Goal: Check status: Check status

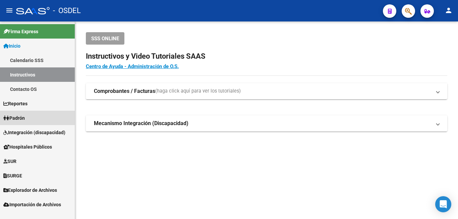
click at [31, 123] on link "Padrón" at bounding box center [37, 118] width 75 height 14
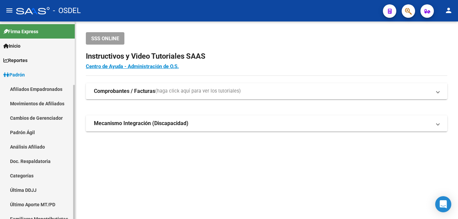
click at [37, 147] on link "Análisis Afiliado" at bounding box center [37, 147] width 75 height 14
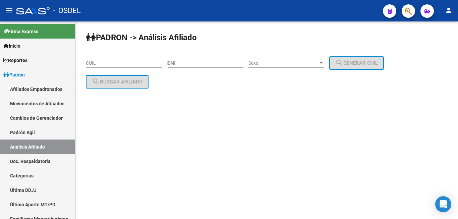
click at [198, 63] on input "DNI" at bounding box center [206, 63] width 76 height 6
type input "26760313"
click at [287, 62] on span "Sexo" at bounding box center [284, 63] width 70 height 6
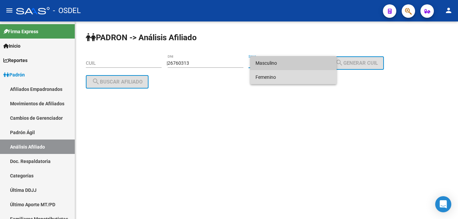
drag, startPoint x: 287, startPoint y: 62, endPoint x: 283, endPoint y: 79, distance: 17.2
click at [283, 79] on span "Femenino" at bounding box center [294, 77] width 76 height 14
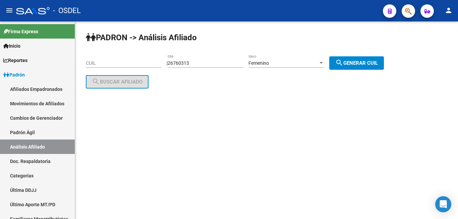
click at [292, 57] on div "Femenino Sexo" at bounding box center [287, 60] width 76 height 13
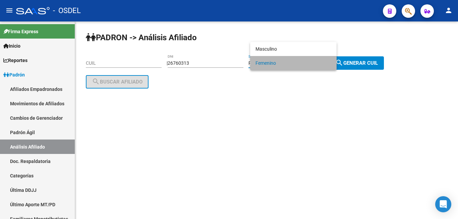
click at [292, 57] on span "Femenino" at bounding box center [294, 63] width 76 height 14
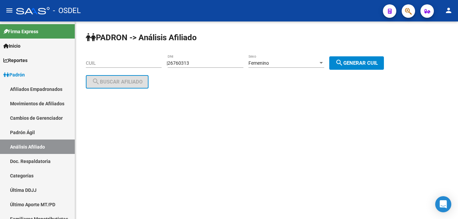
click at [293, 57] on div "Femenino Sexo" at bounding box center [287, 60] width 76 height 13
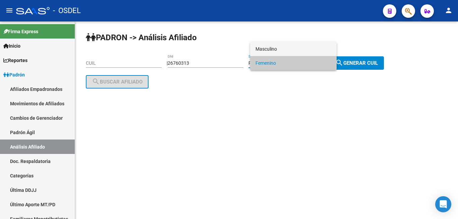
click at [299, 43] on div "Masculino Femenino" at bounding box center [229, 109] width 458 height 219
click at [347, 62] on div at bounding box center [229, 109] width 458 height 219
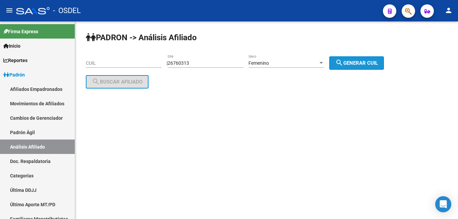
click at [343, 62] on mat-icon "search" at bounding box center [339, 63] width 8 height 8
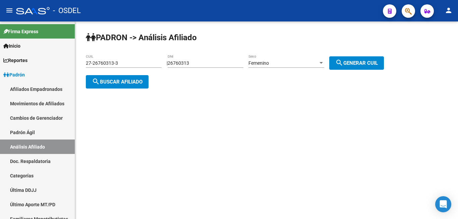
click at [324, 61] on div "Femenino Sexo" at bounding box center [287, 60] width 76 height 13
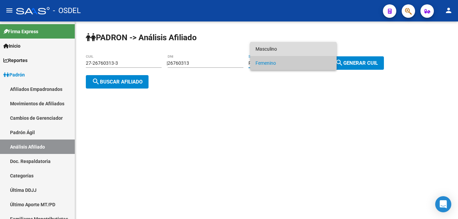
click at [328, 45] on span "Masculino" at bounding box center [294, 49] width 76 height 14
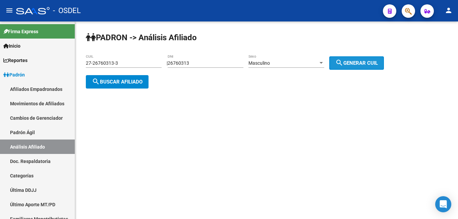
click at [364, 63] on span "search Generar CUIL" at bounding box center [356, 63] width 43 height 6
type input "20-26760313-9"
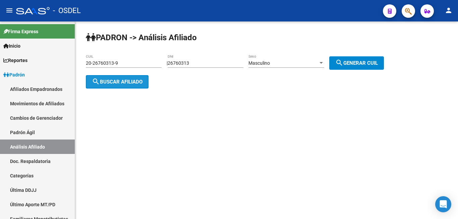
click at [145, 83] on button "search Buscar afiliado" at bounding box center [117, 81] width 63 height 13
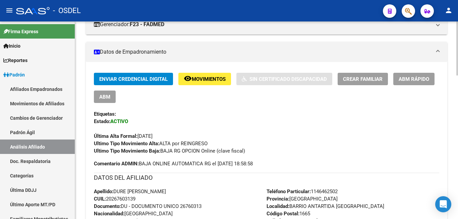
scroll to position [137, 0]
